Goal: Task Accomplishment & Management: Use online tool/utility

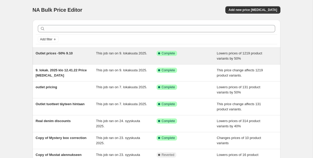
click at [88, 55] on div "Outlet prices -50% 9.10" at bounding box center [66, 56] width 61 height 10
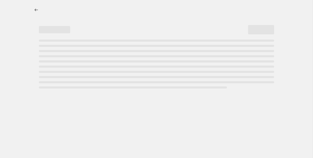
select select "percentage"
select select "tag"
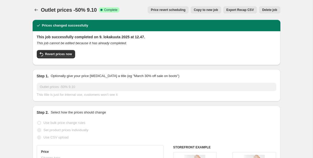
scroll to position [3, 0]
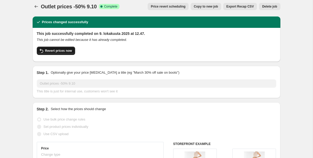
click at [64, 50] on span "Revert prices now" at bounding box center [58, 51] width 27 height 4
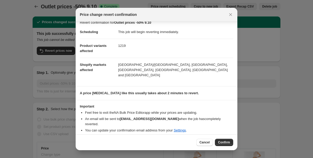
scroll to position [5, 0]
click at [221, 143] on span "Confirm" at bounding box center [224, 143] width 12 height 4
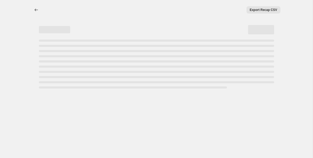
scroll to position [0, 0]
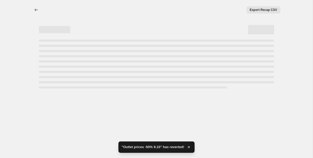
select select "percentage"
select select "tag"
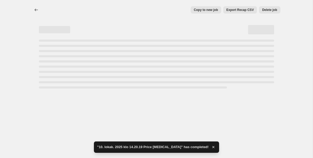
select select "percentage"
select select "tag"
